Goal: Information Seeking & Learning: Learn about a topic

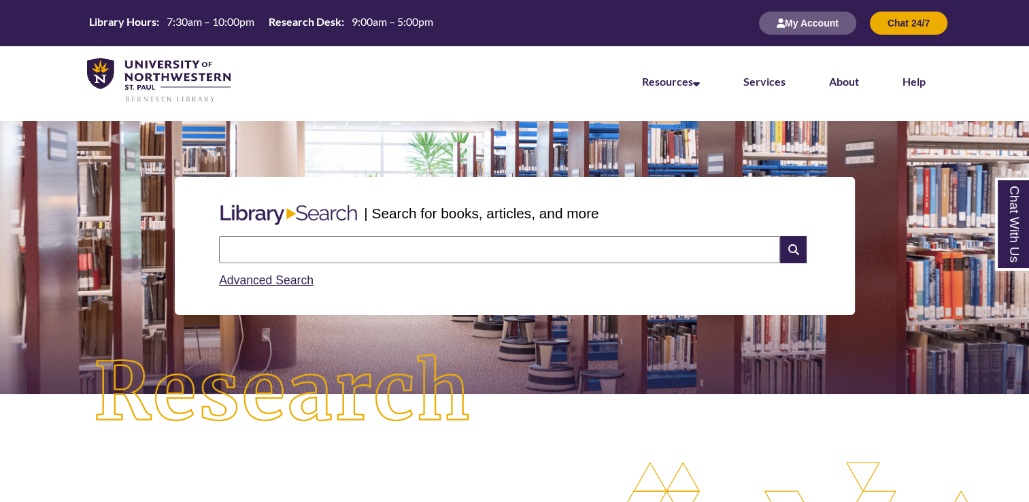
click at [310, 254] on input "text" at bounding box center [499, 249] width 561 height 27
click at [659, 254] on input "text" at bounding box center [499, 249] width 561 height 27
click at [518, 254] on input "text" at bounding box center [499, 249] width 561 height 27
type input "*"
type input "**********"
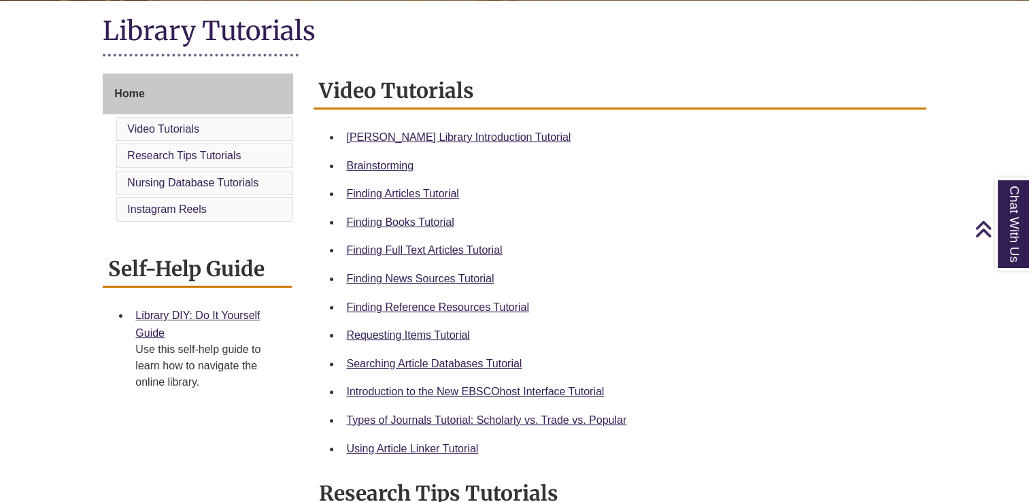
scroll to position [314, 0]
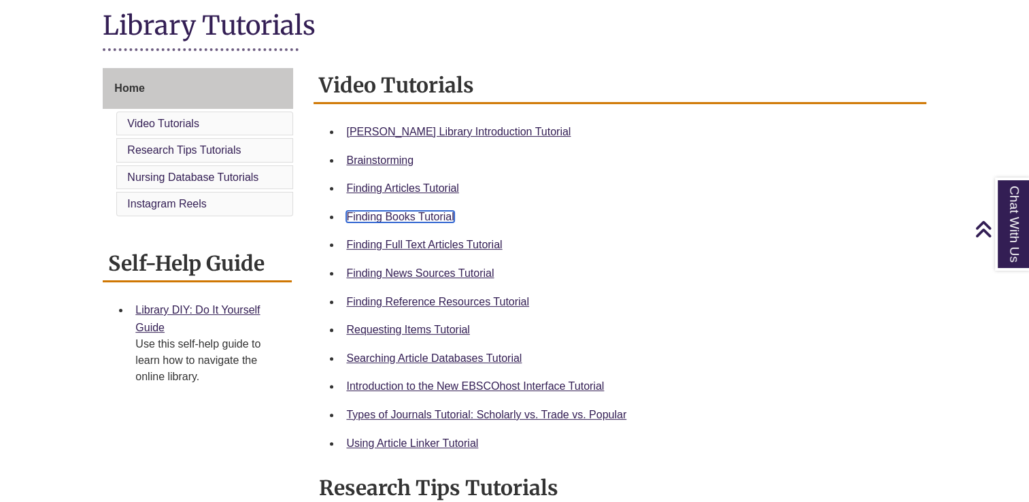
click at [433, 212] on link "Finding Books Tutorial" at bounding box center [399, 217] width 107 height 12
